Goal: Register for event/course

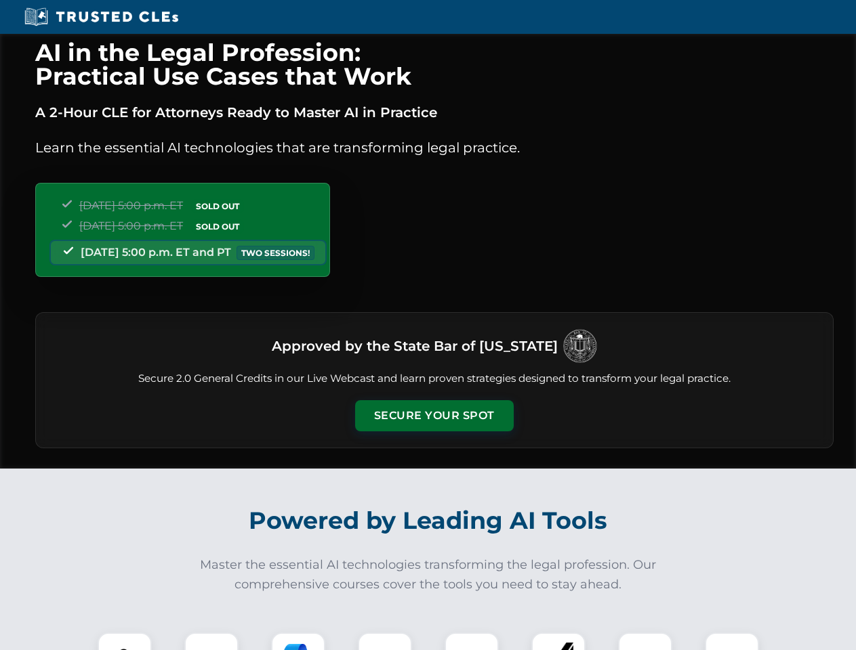
click at [434, 416] on button "Secure Your Spot" at bounding box center [434, 415] width 159 height 31
click at [125, 642] on img at bounding box center [124, 659] width 39 height 39
click at [211, 642] on div at bounding box center [211, 660] width 54 height 54
click at [298, 642] on div at bounding box center [298, 660] width 54 height 54
